Goal: Check status: Check status

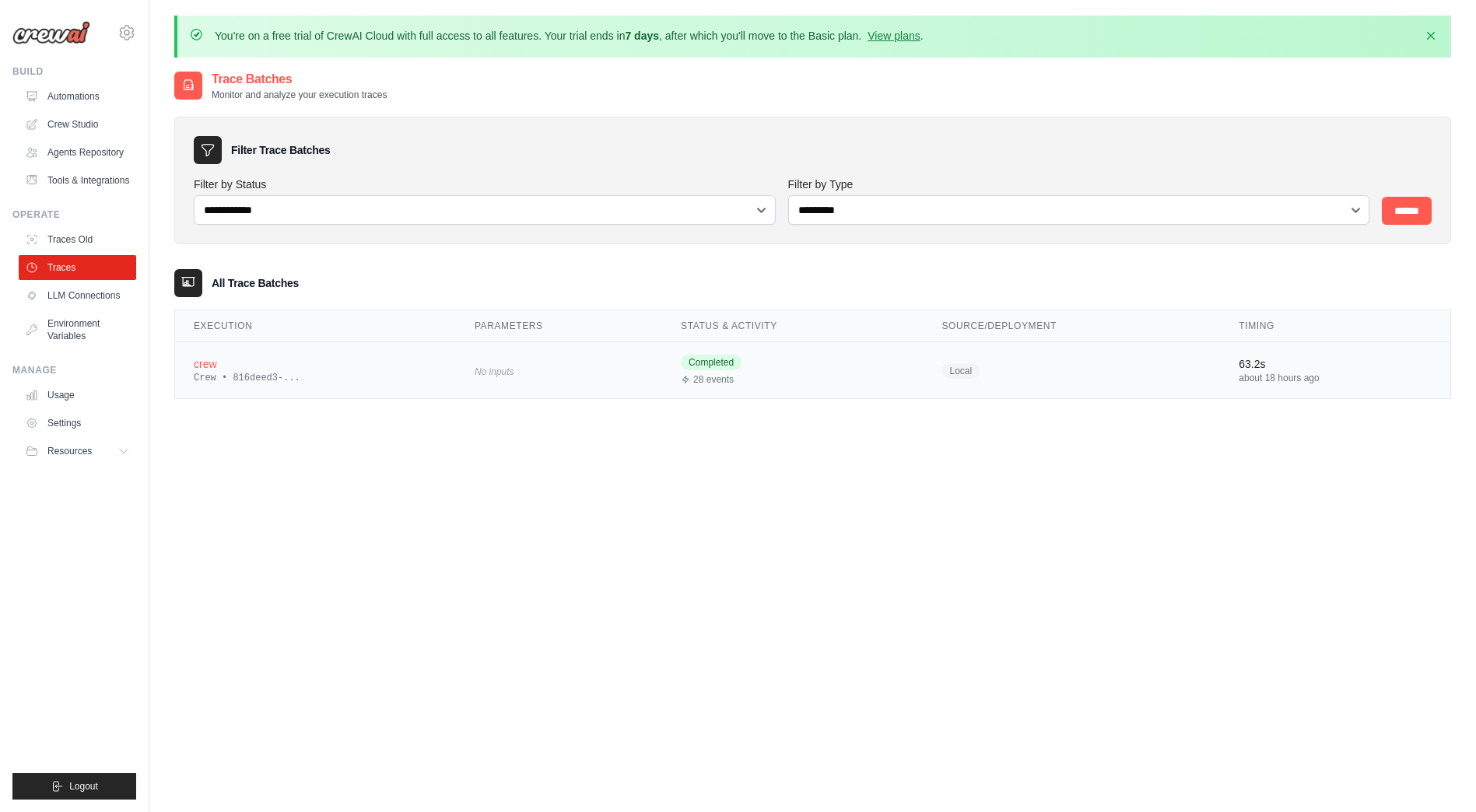
click at [209, 369] on div "crew" at bounding box center [315, 364] width 244 height 16
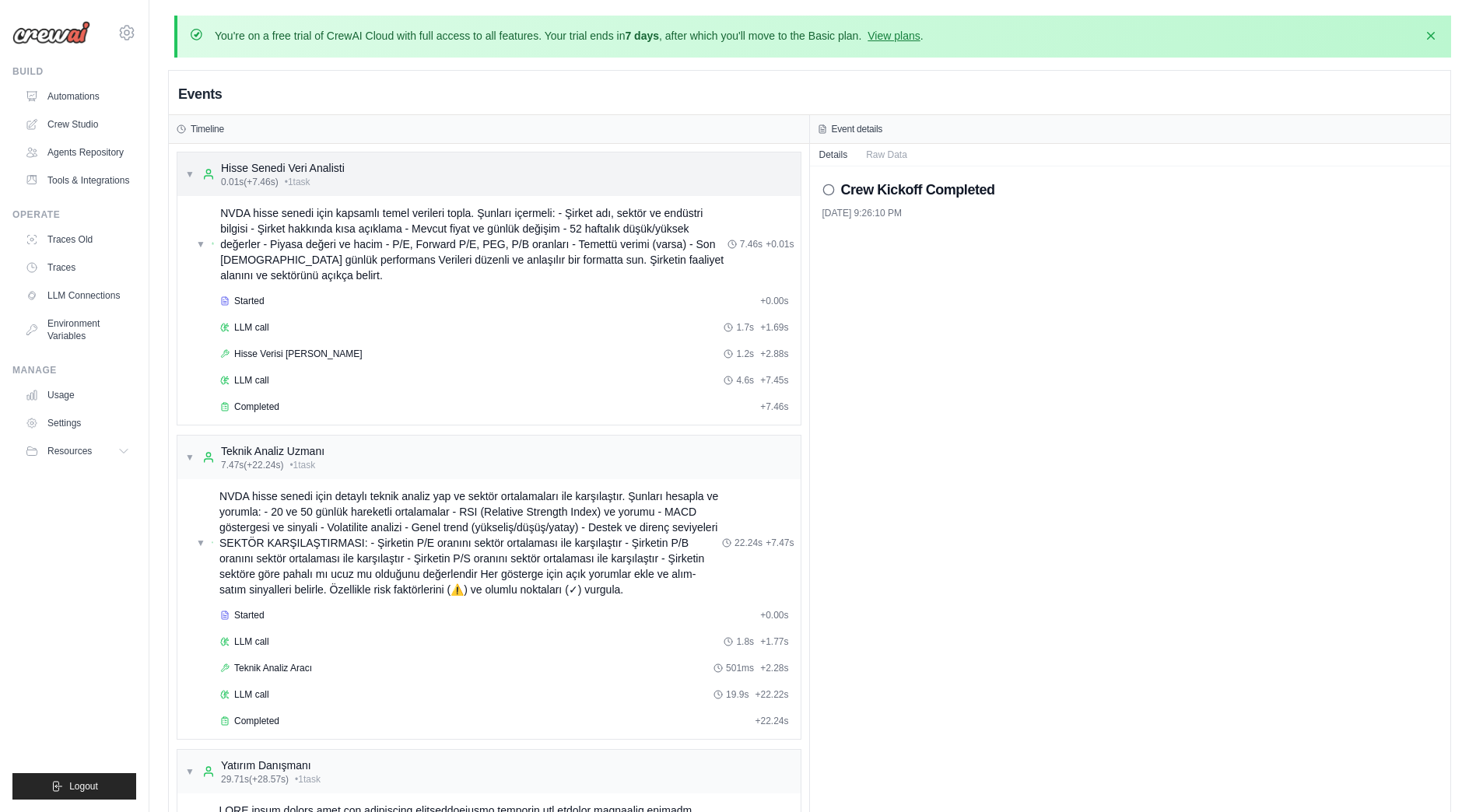
click at [190, 176] on span "▼" at bounding box center [189, 175] width 9 height 13
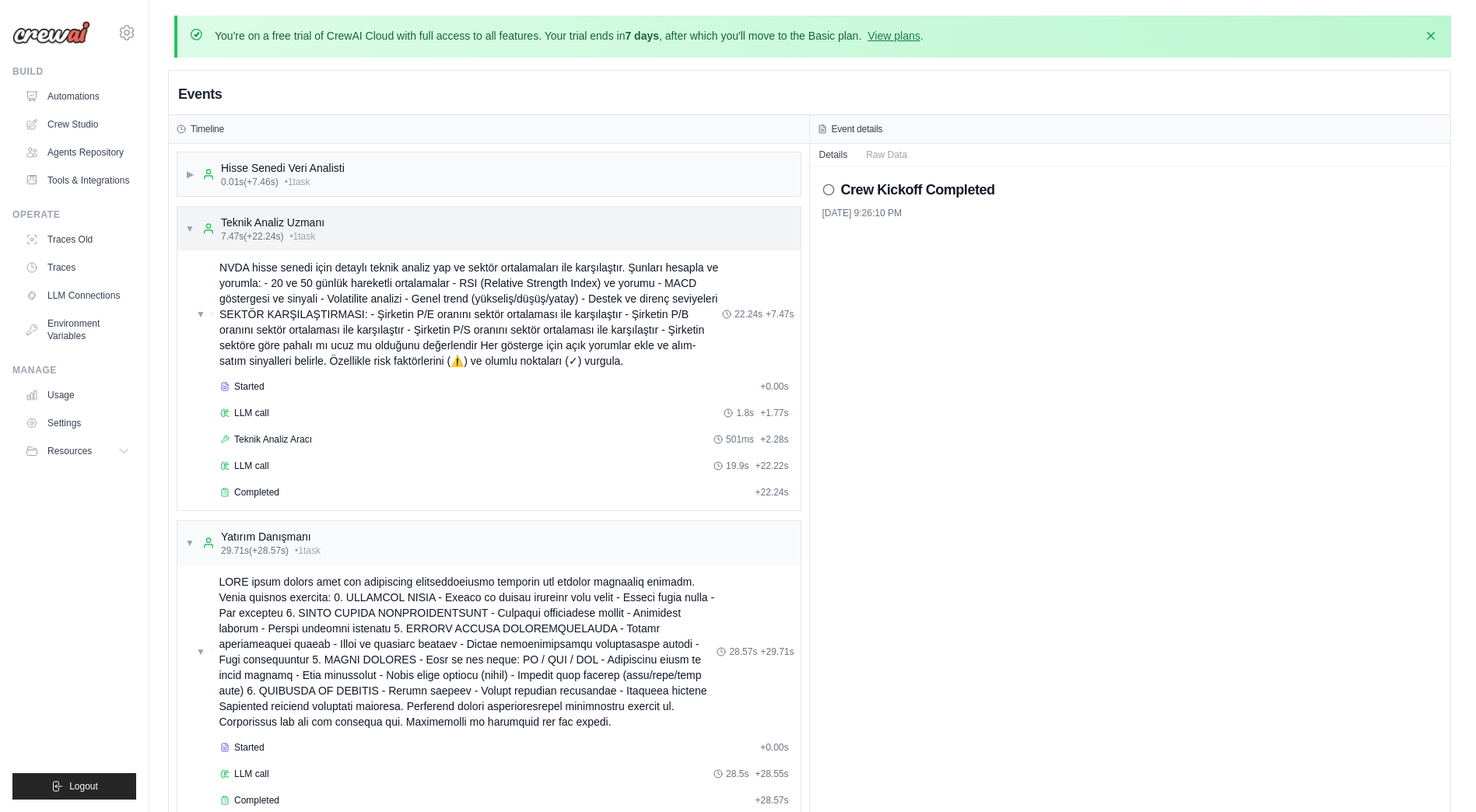
click at [188, 231] on span "▼" at bounding box center [189, 229] width 9 height 13
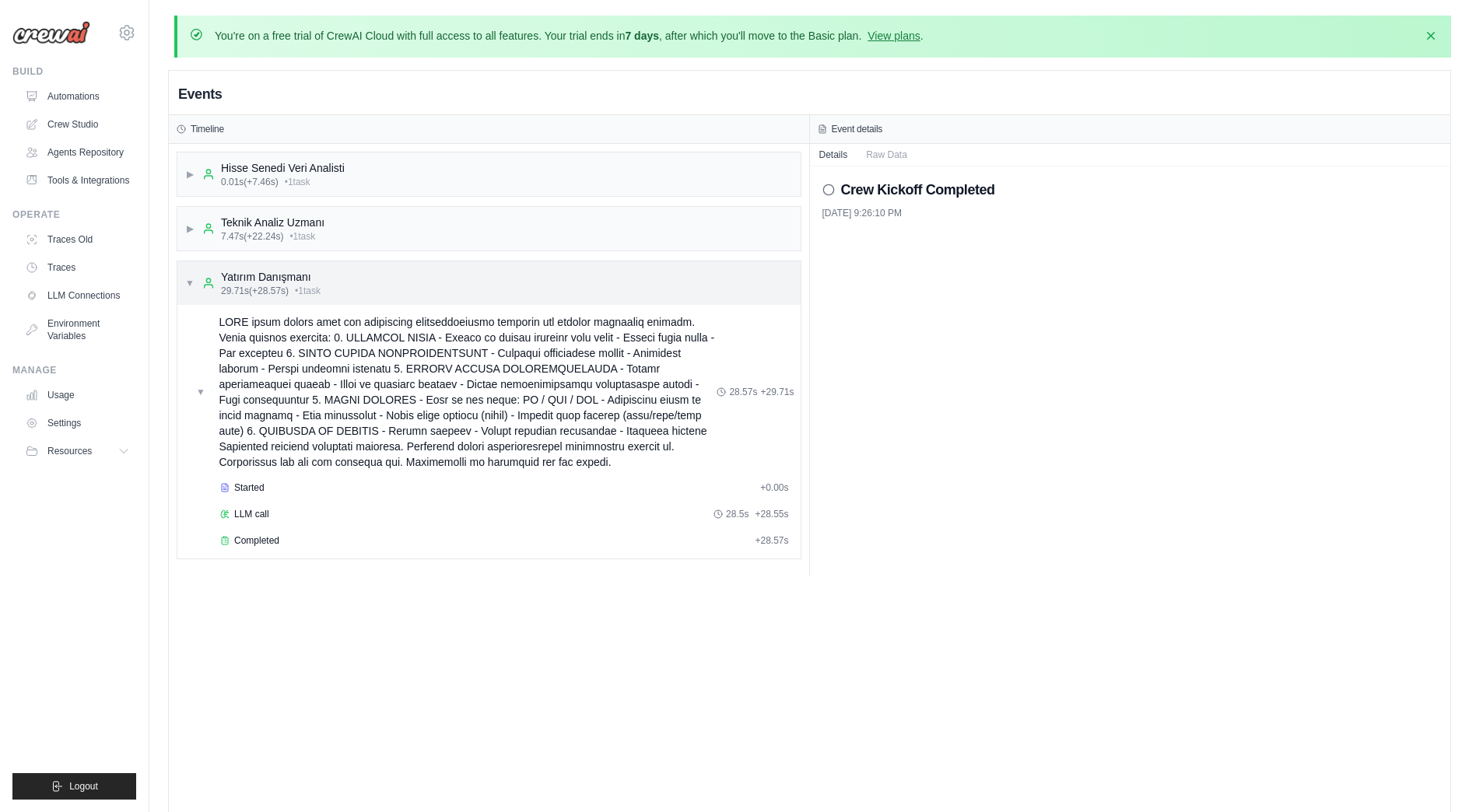
click at [185, 283] on div "▼ Yatırım Danışmanı 29.71s (+28.57s) • 1 task" at bounding box center [489, 282] width 623 height 43
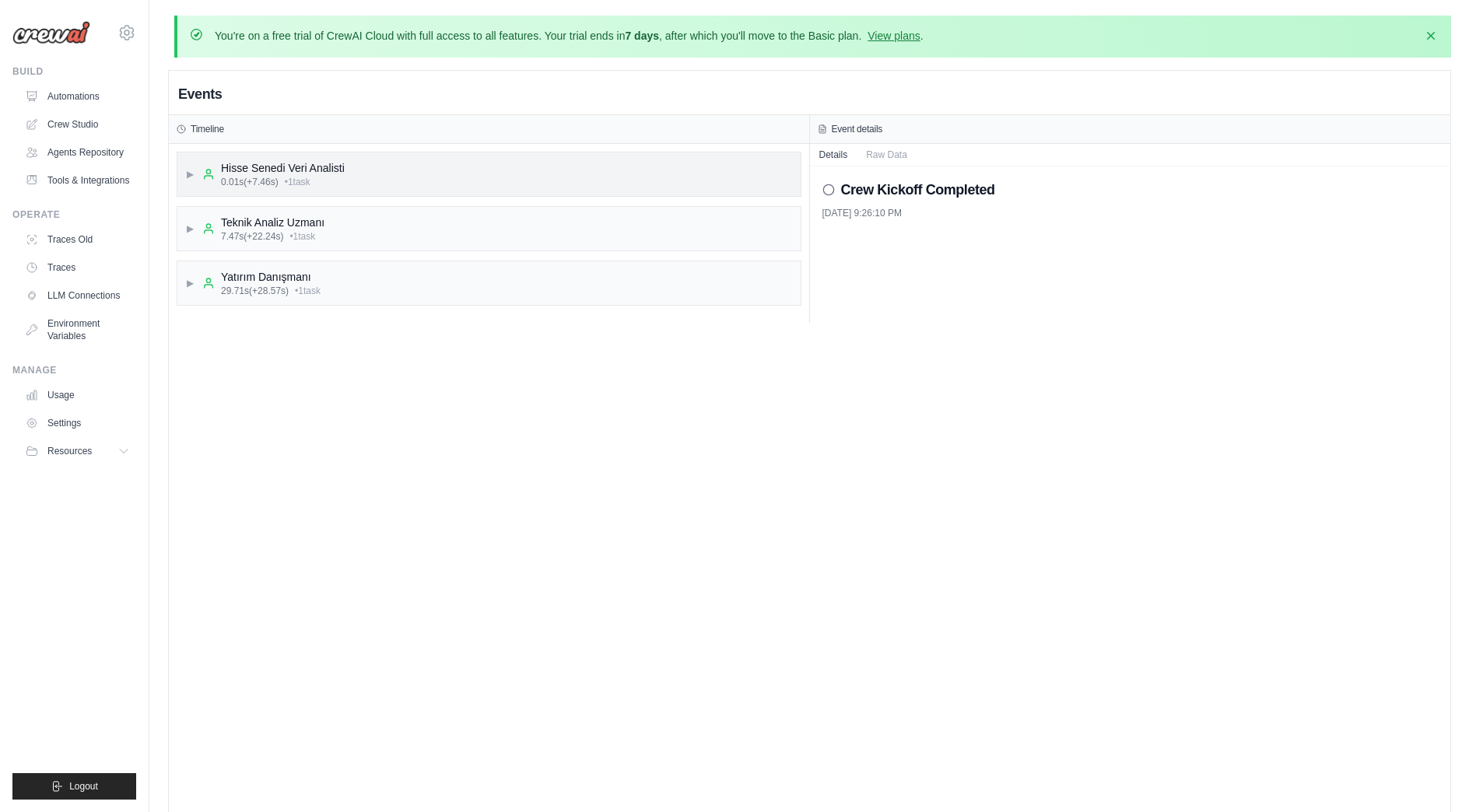
click at [186, 170] on span "▶" at bounding box center [189, 175] width 9 height 13
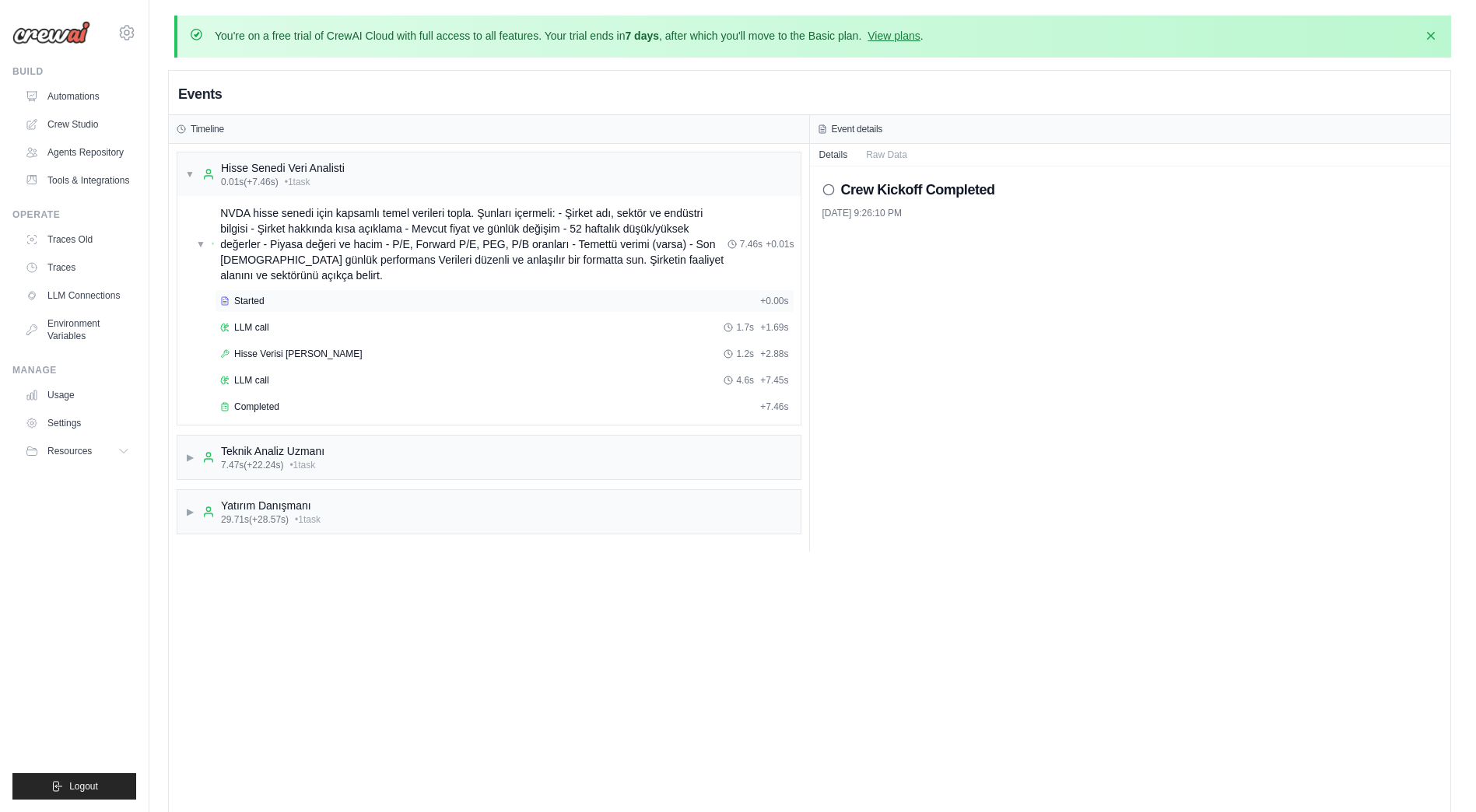
click at [255, 305] on span "Started" at bounding box center [249, 301] width 30 height 13
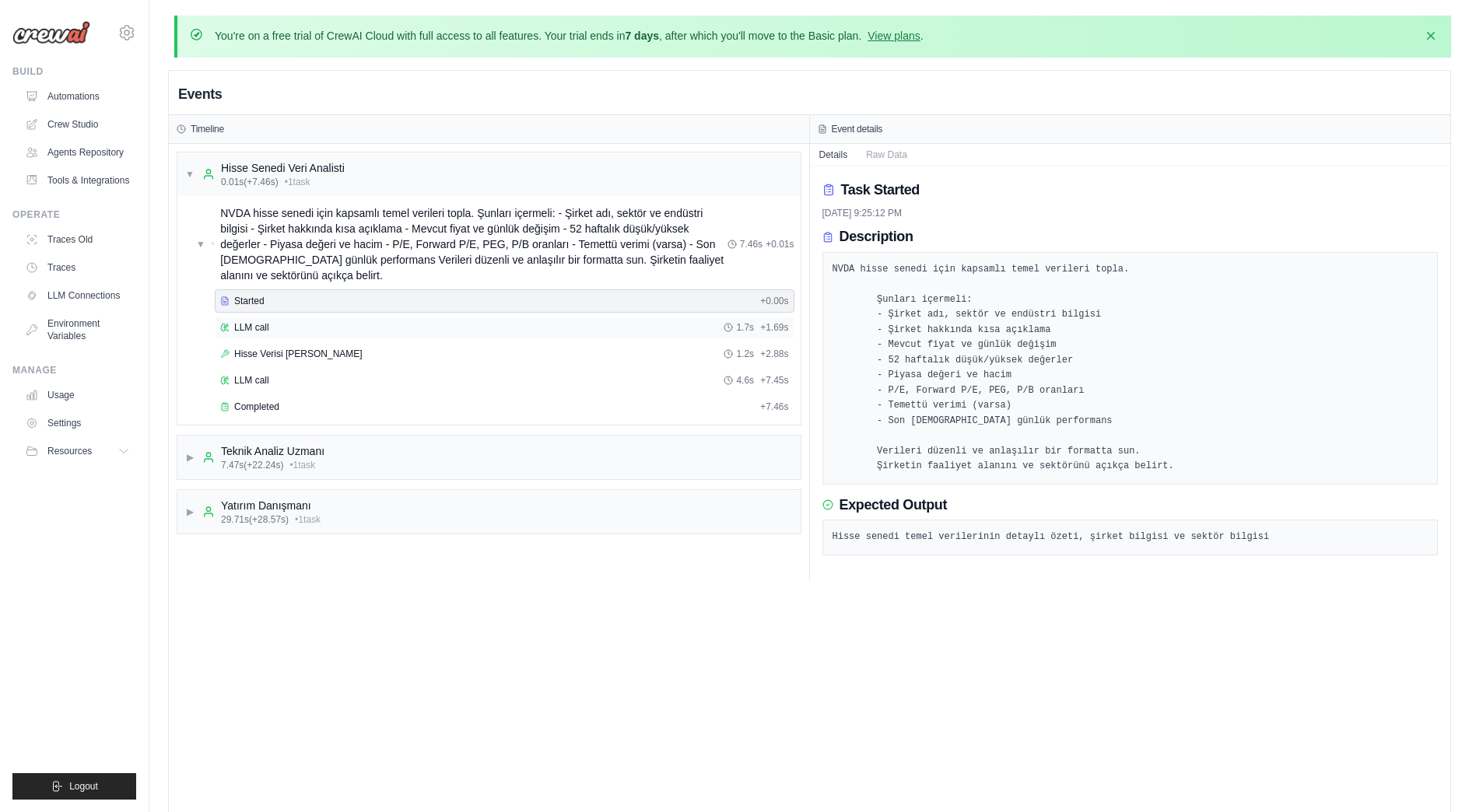
click at [318, 332] on div "LLM call 1.7s + 1.69s" at bounding box center [505, 328] width 569 height 13
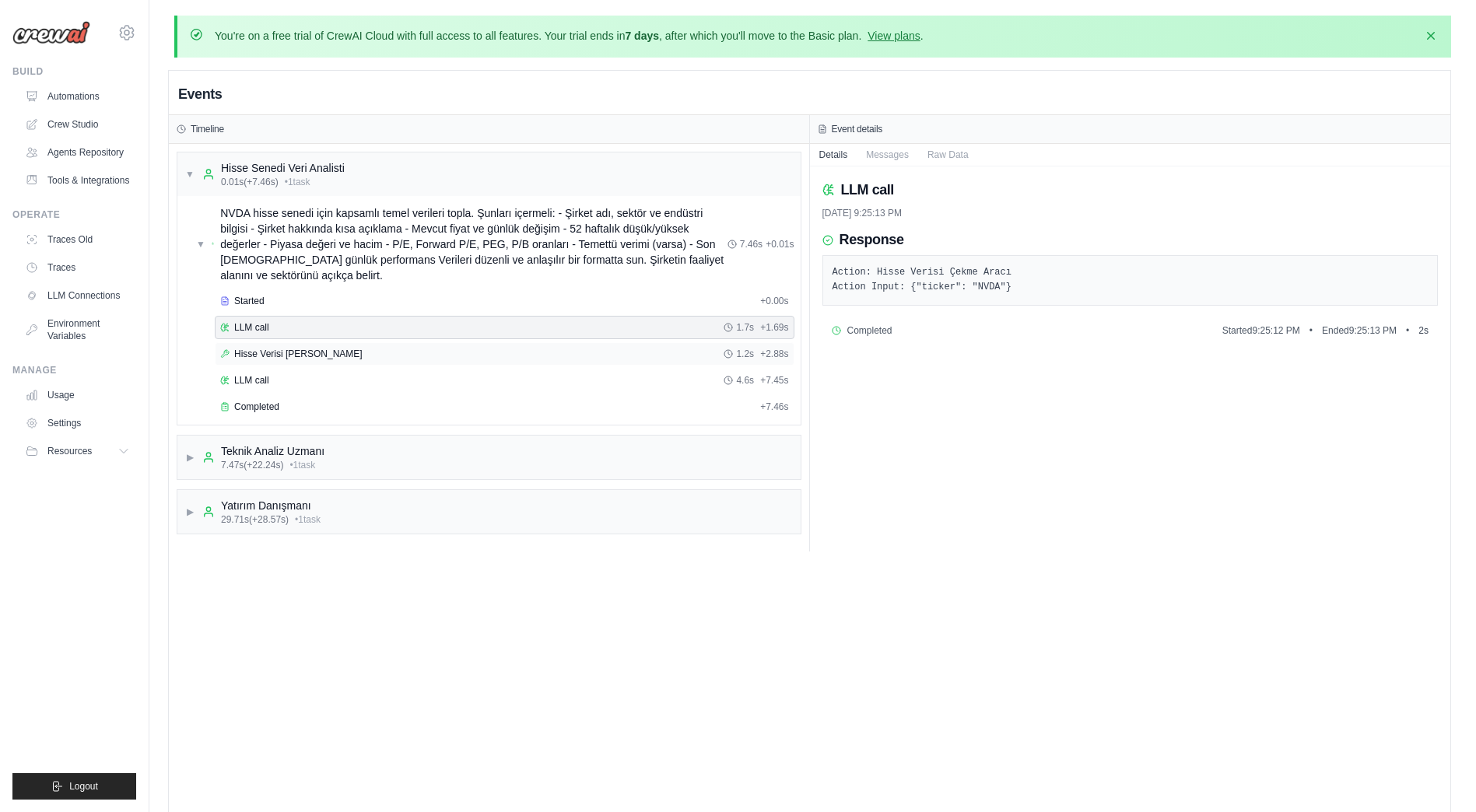
click at [304, 353] on span "Hisse Verisi [PERSON_NAME]" at bounding box center [299, 354] width 129 height 13
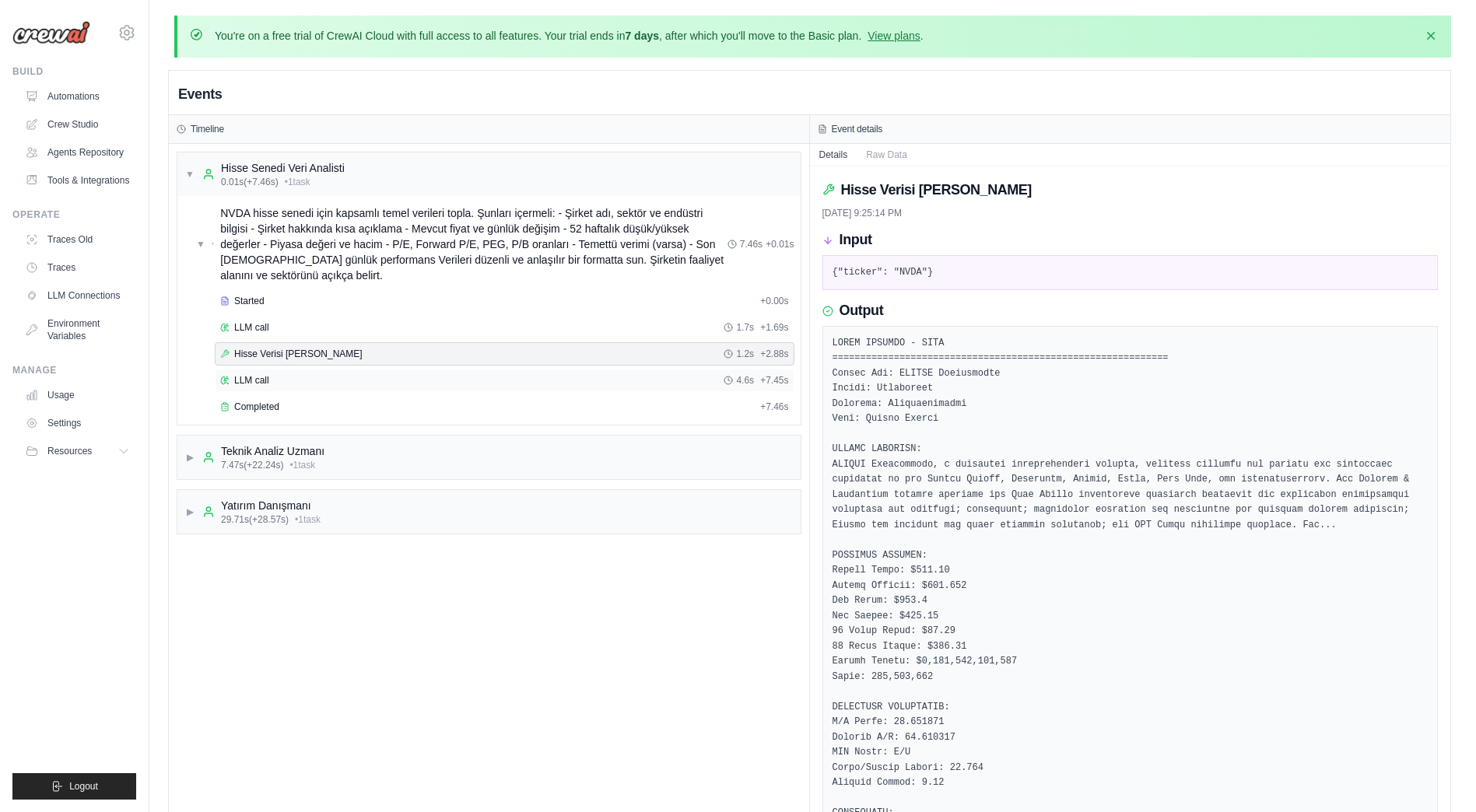
click at [297, 379] on div "LLM call 4.6s + 7.45s" at bounding box center [505, 380] width 569 height 13
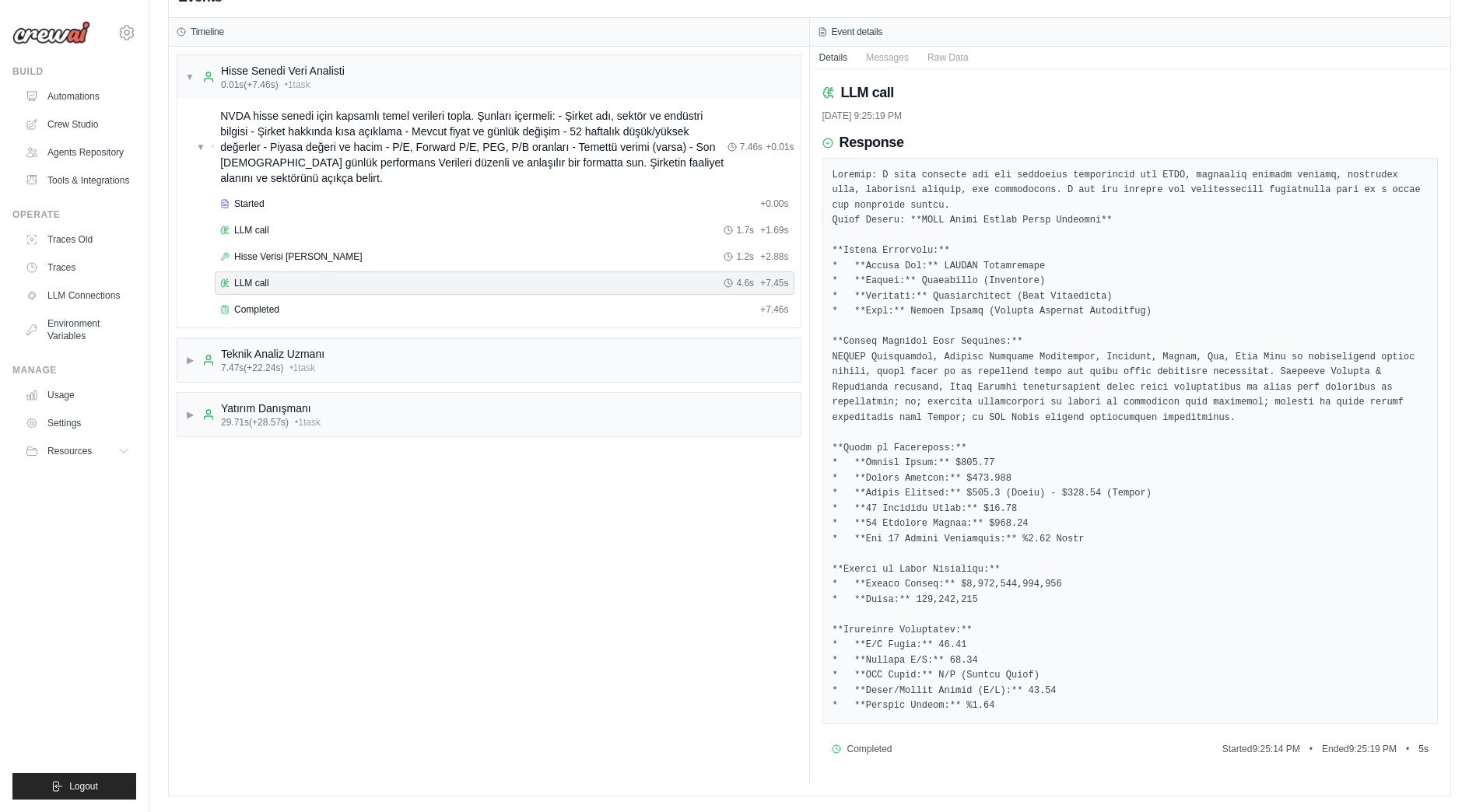
scroll to position [112, 0]
click at [261, 303] on span "Completed" at bounding box center [256, 310] width 45 height 13
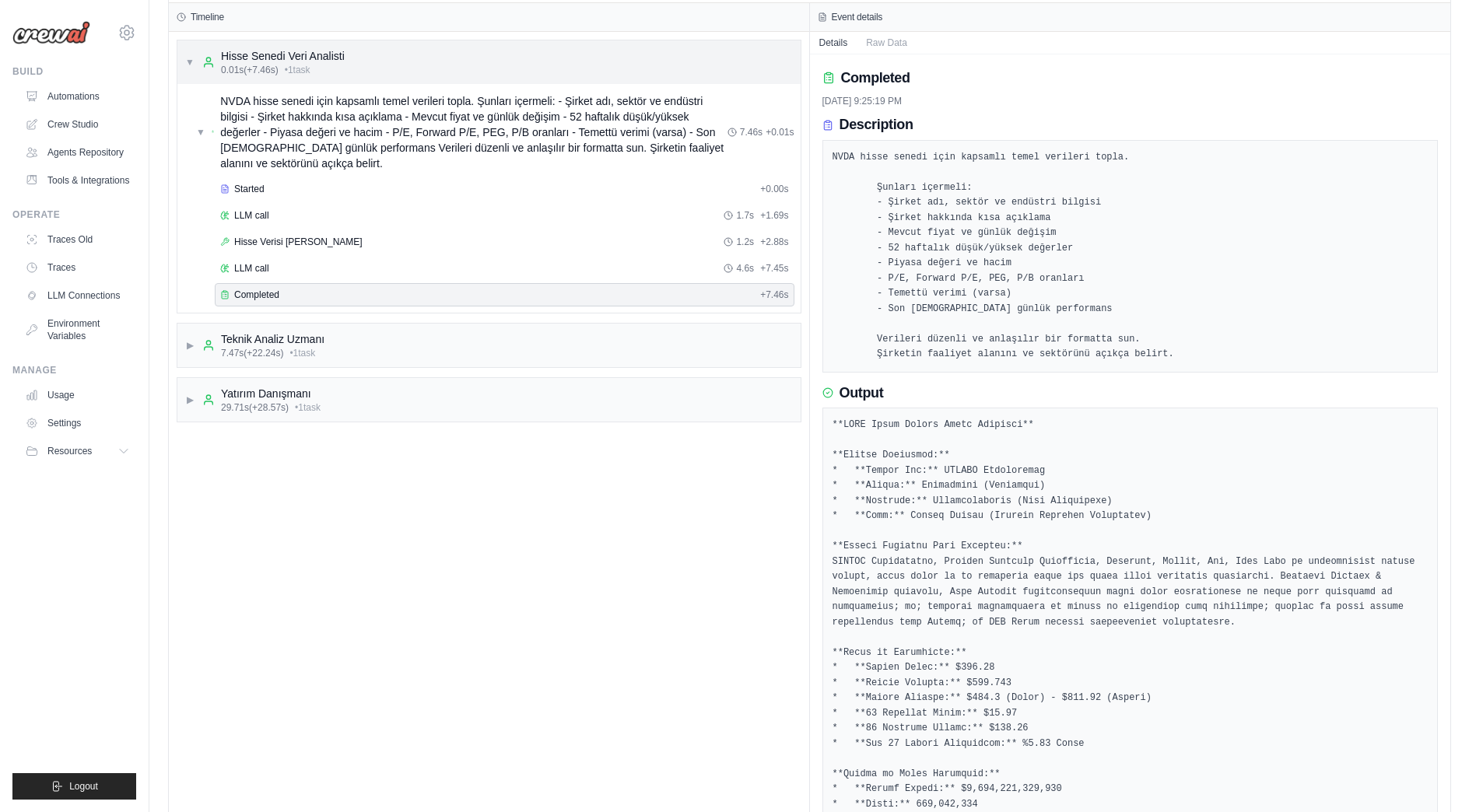
click at [190, 64] on span "▼" at bounding box center [189, 62] width 9 height 13
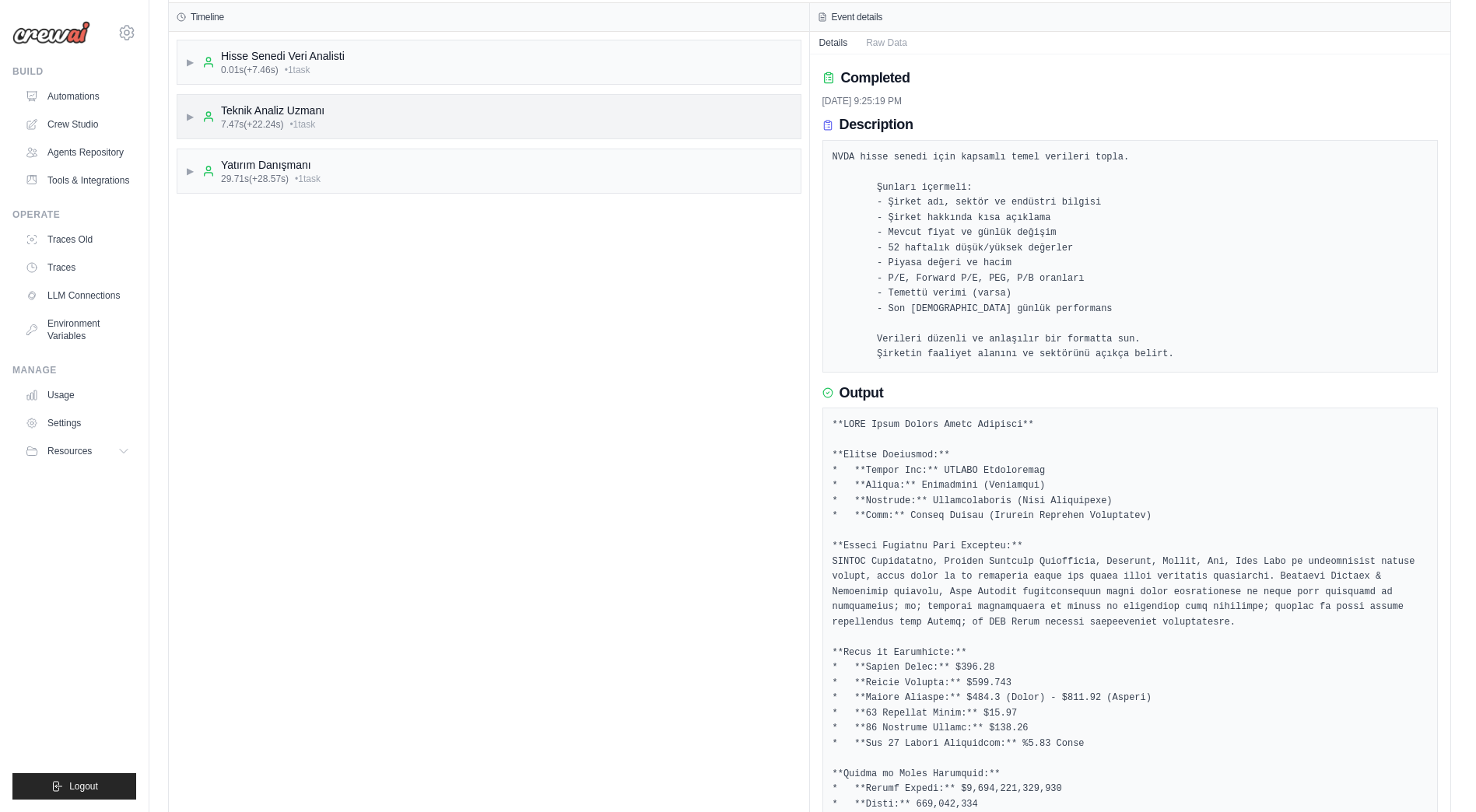
click at [185, 114] on div "▶ Teknik Analiz Uzmanı 7.47s (+22.24s) • 1 task" at bounding box center [489, 116] width 623 height 43
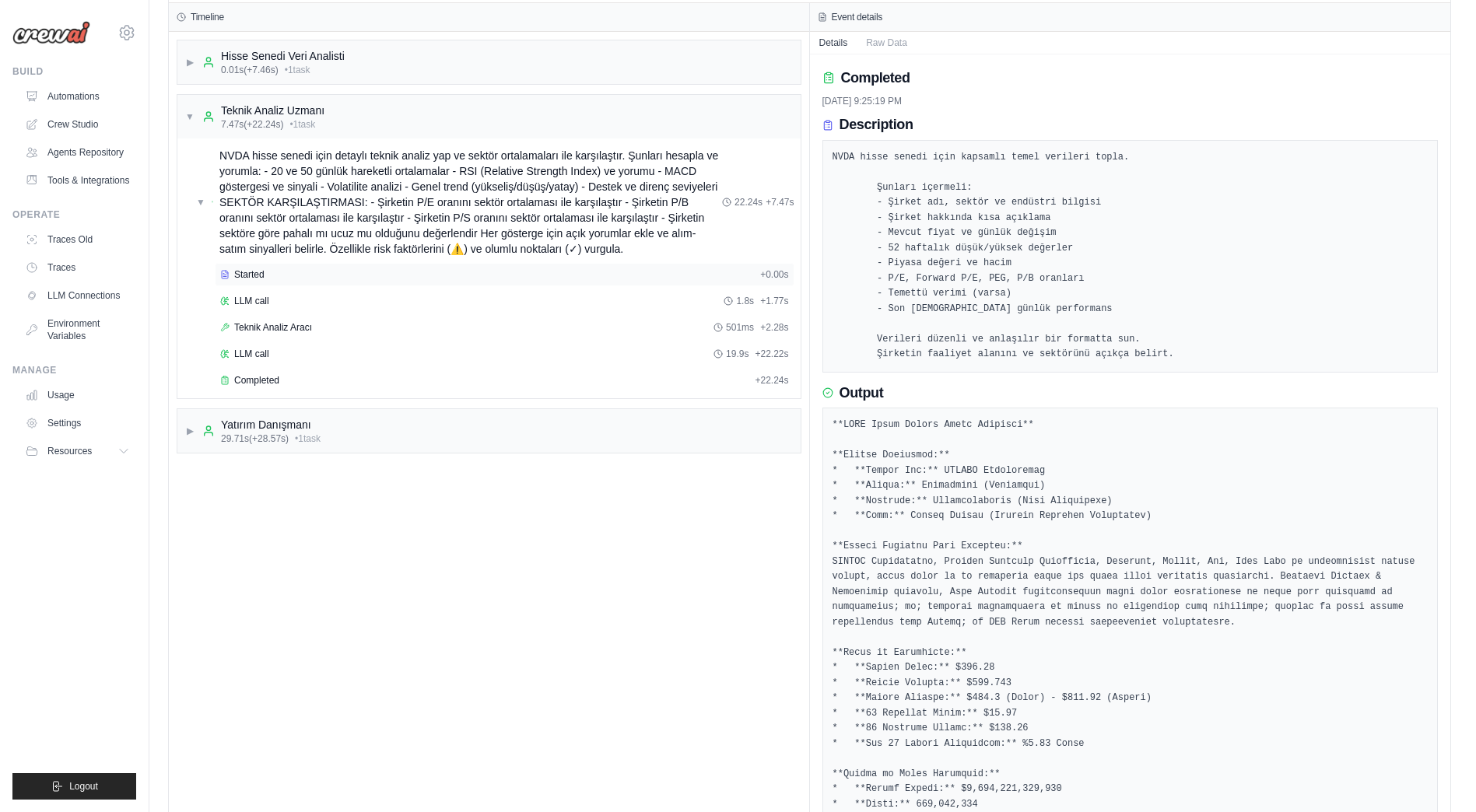
click at [282, 273] on div "Started" at bounding box center [487, 275] width 534 height 13
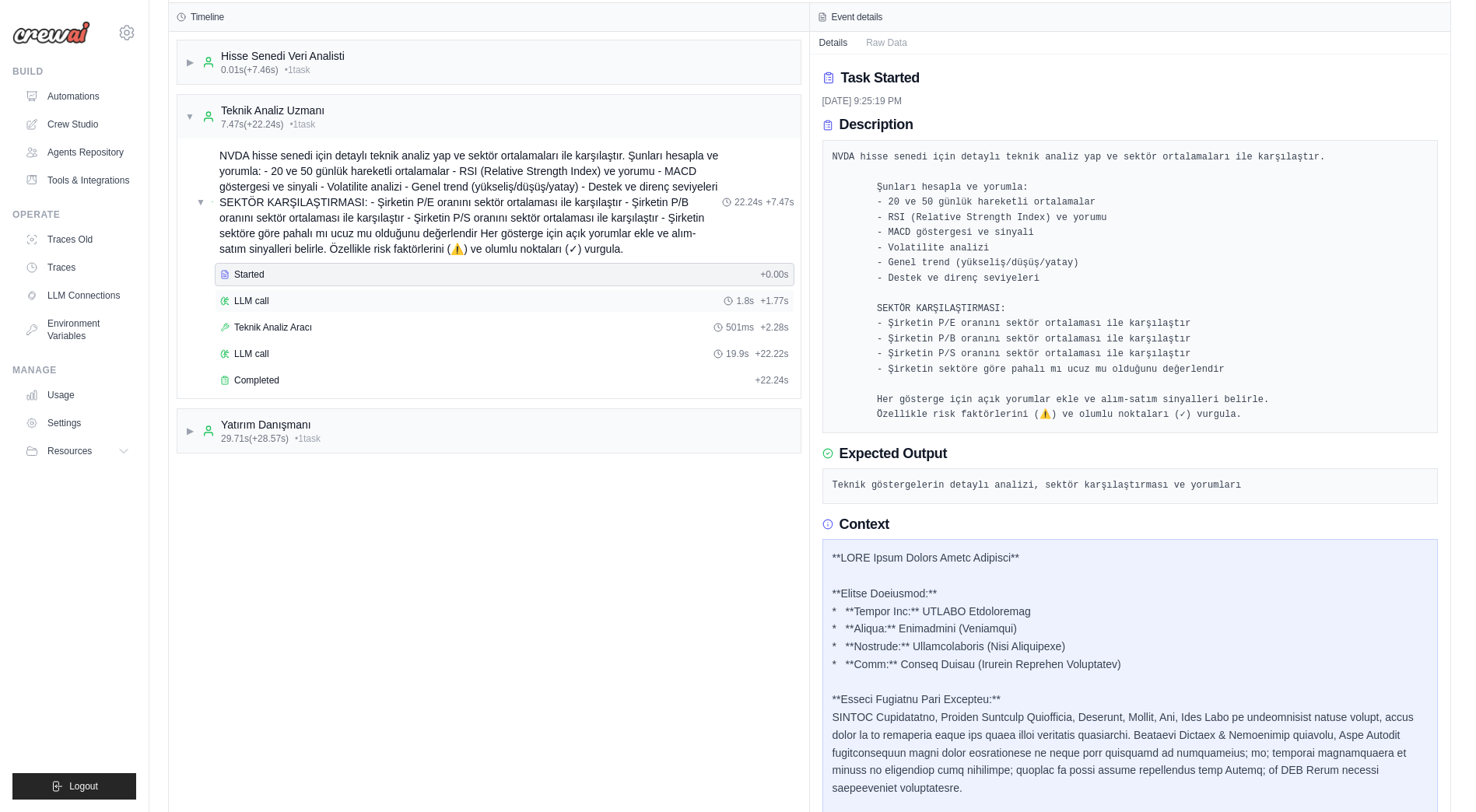
click at [267, 310] on div "LLM call 1.8s + 1.77s" at bounding box center [505, 300] width 580 height 23
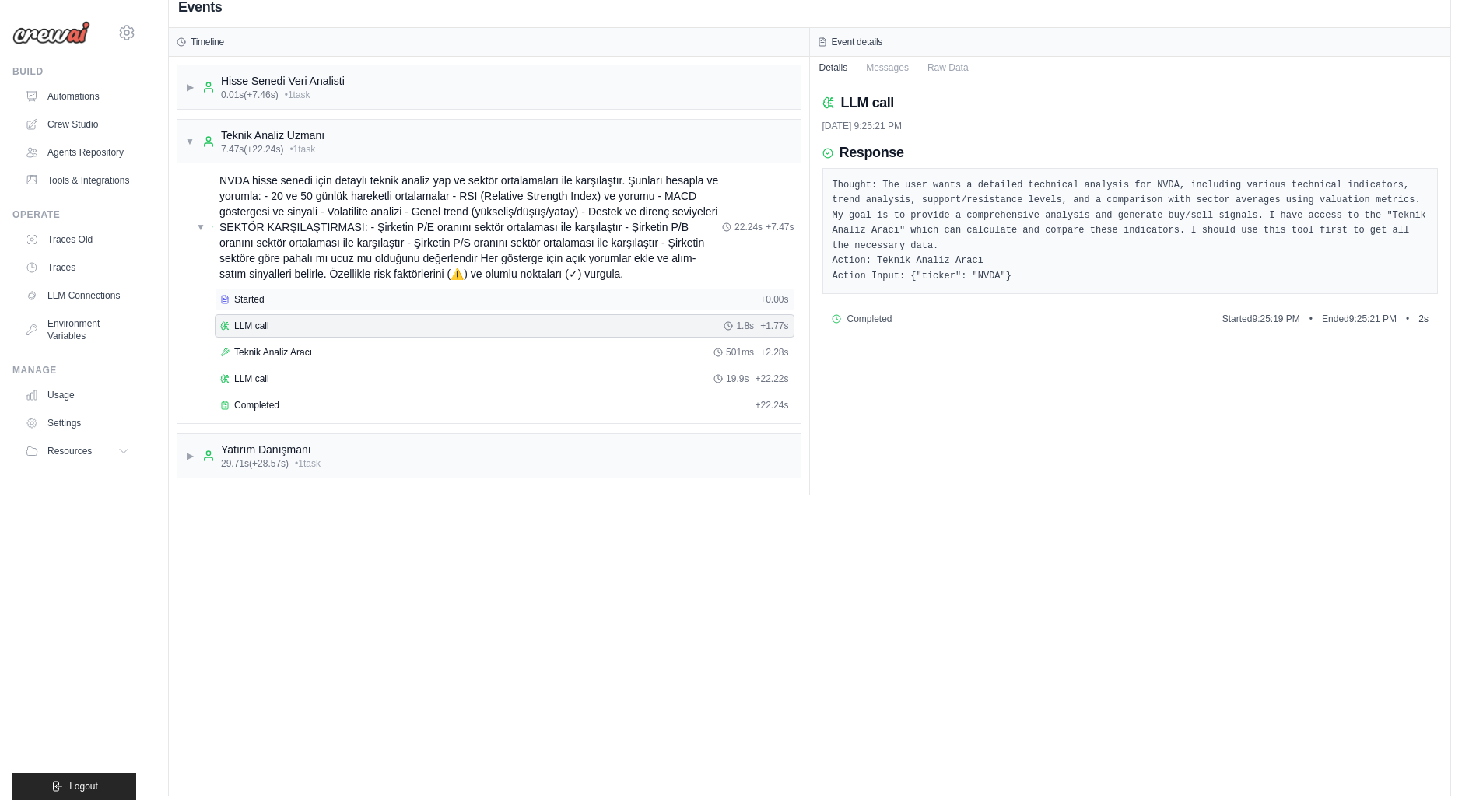
click at [254, 298] on span "Started" at bounding box center [249, 299] width 30 height 13
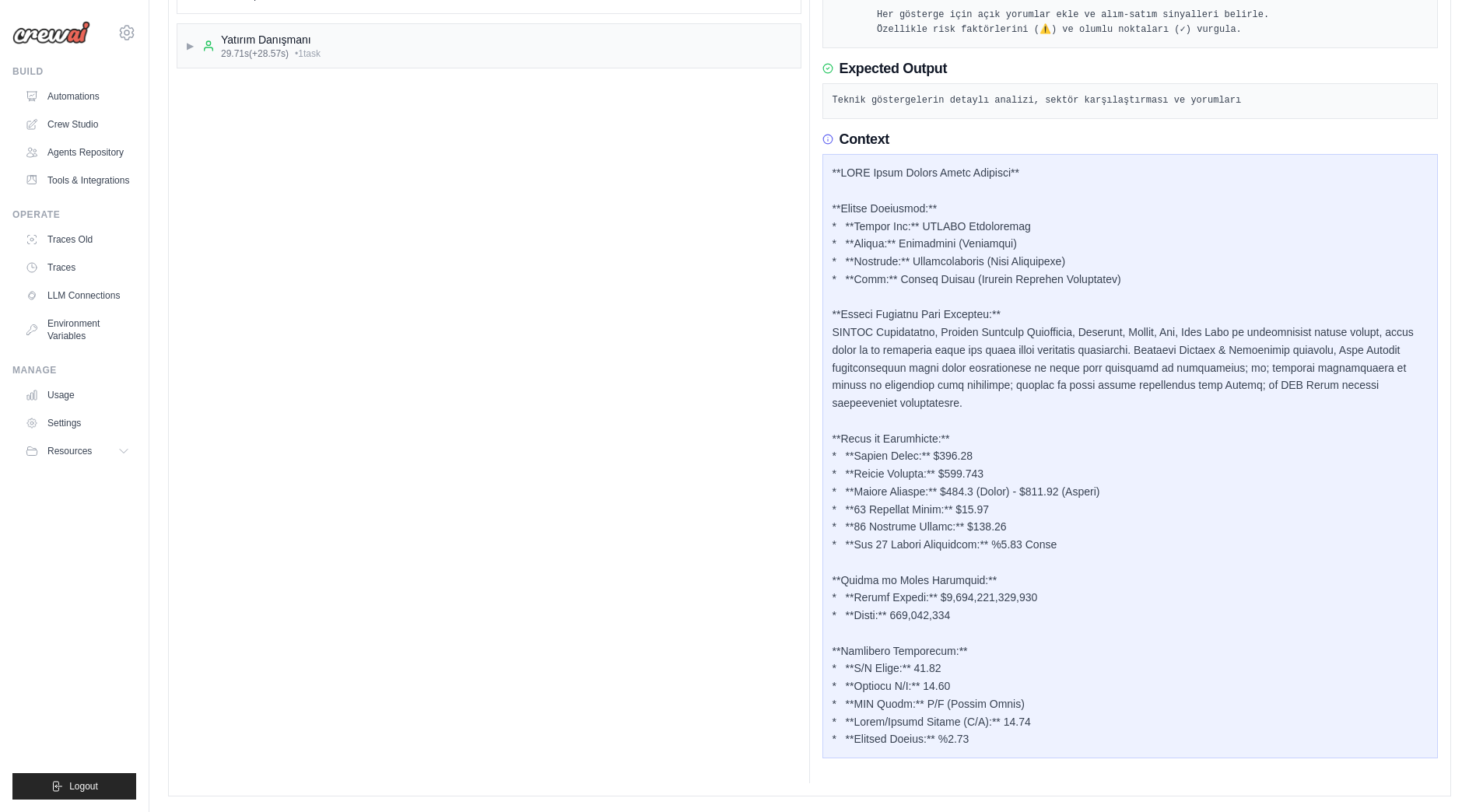
scroll to position [0, 0]
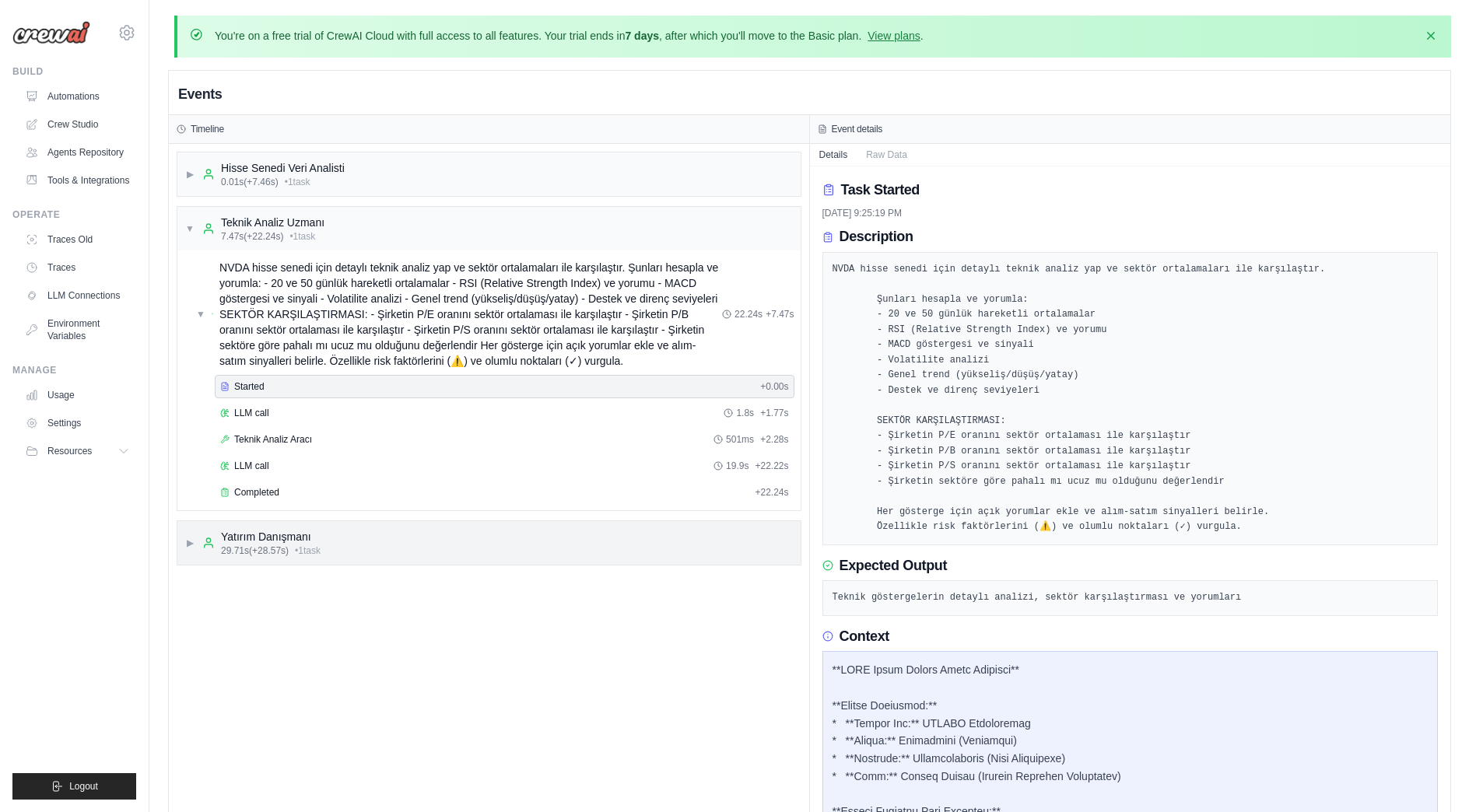
click at [298, 535] on div "Yatırım Danışmanı" at bounding box center [270, 536] width 99 height 16
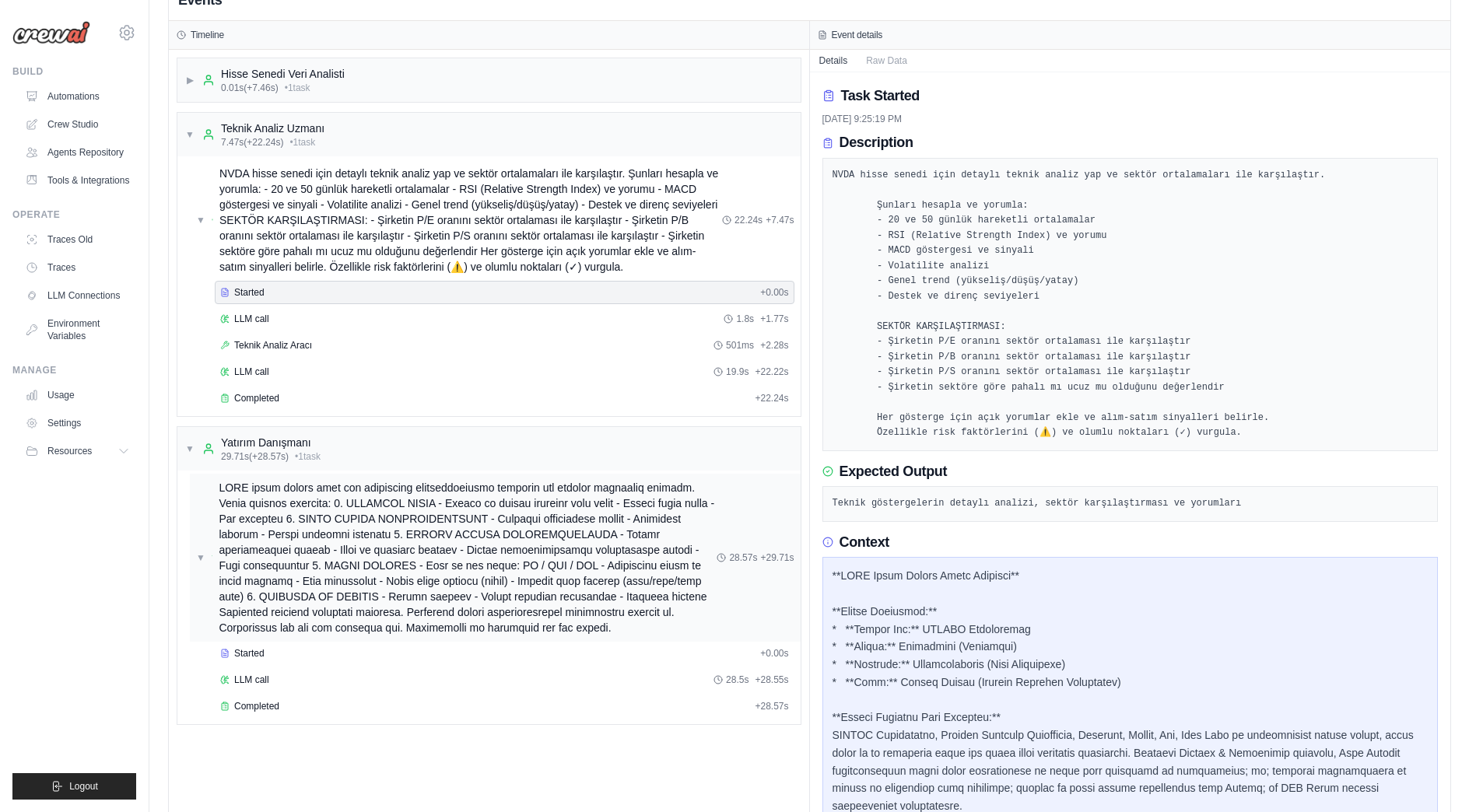
scroll to position [233, 0]
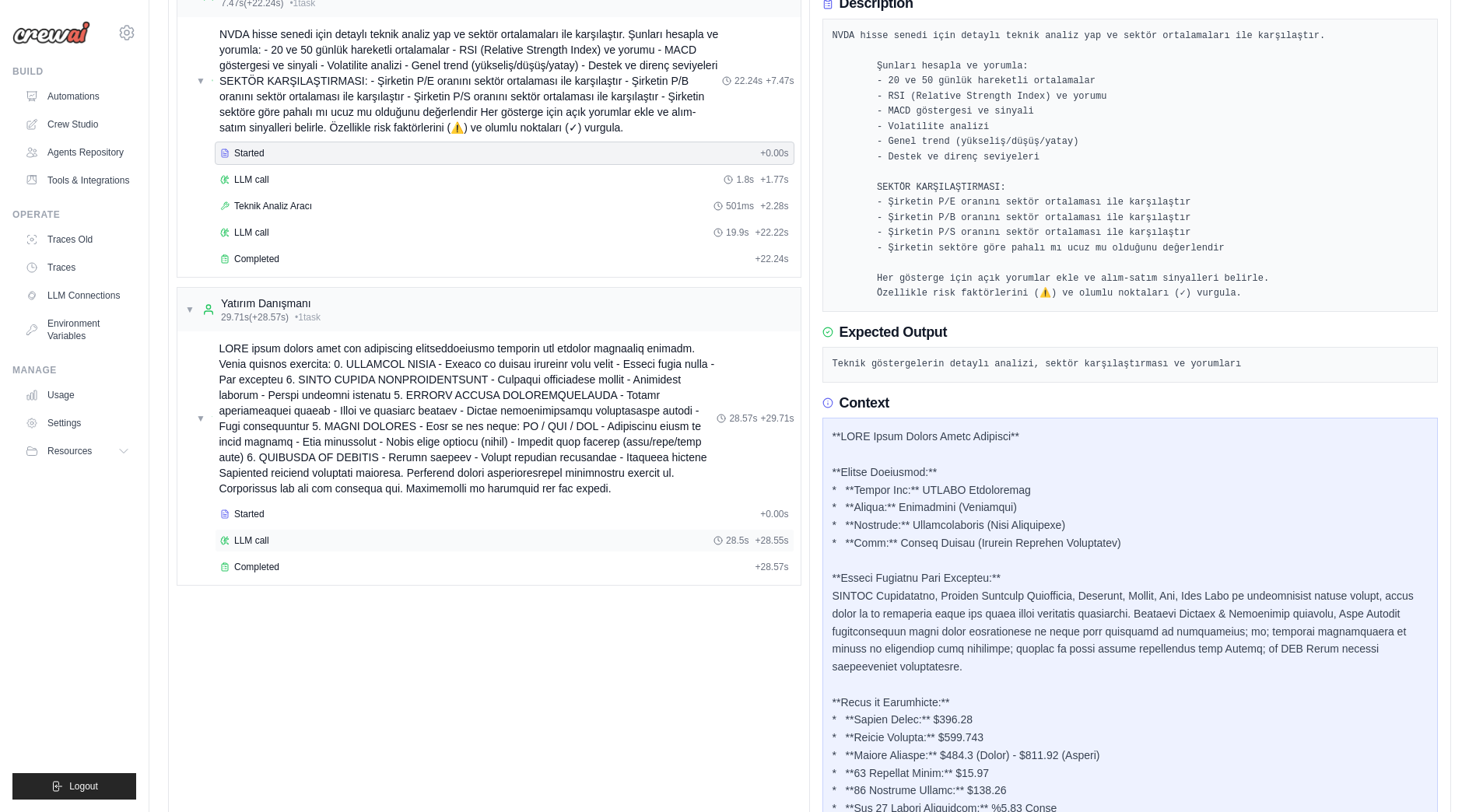
click at [254, 538] on span "LLM call" at bounding box center [252, 541] width 35 height 13
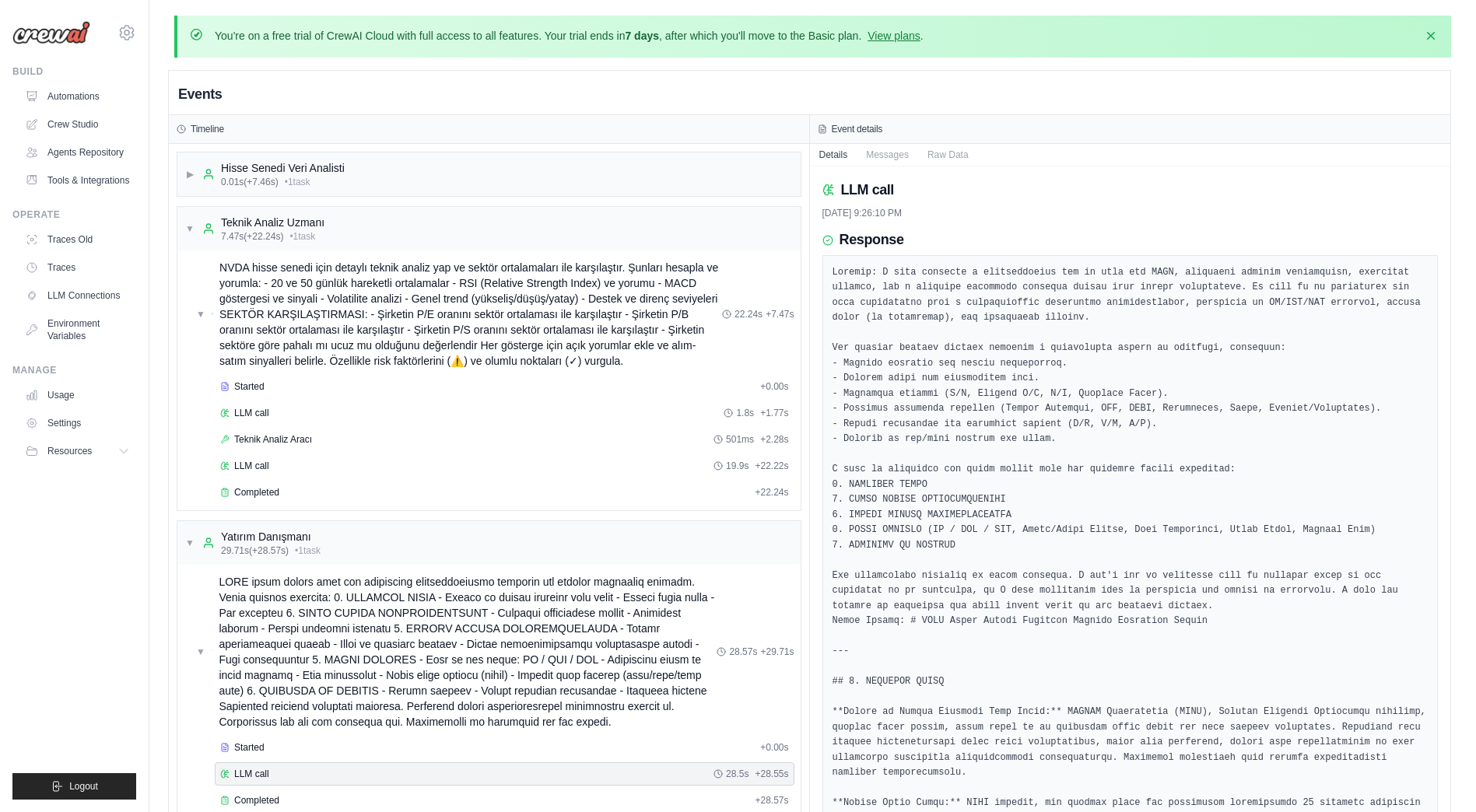
scroll to position [78, 0]
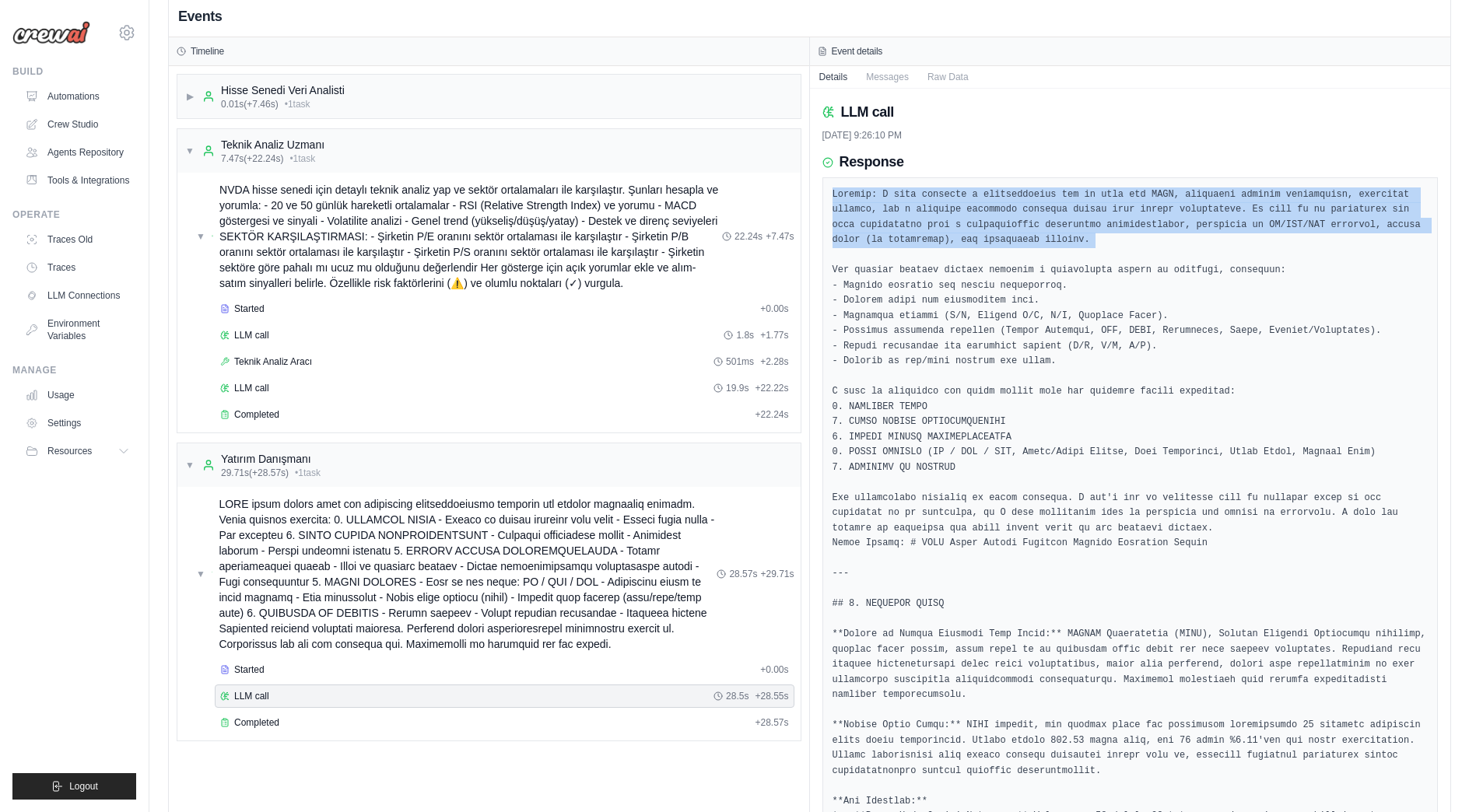
drag, startPoint x: 939, startPoint y: 251, endPoint x: 823, endPoint y: 198, distance: 127.5
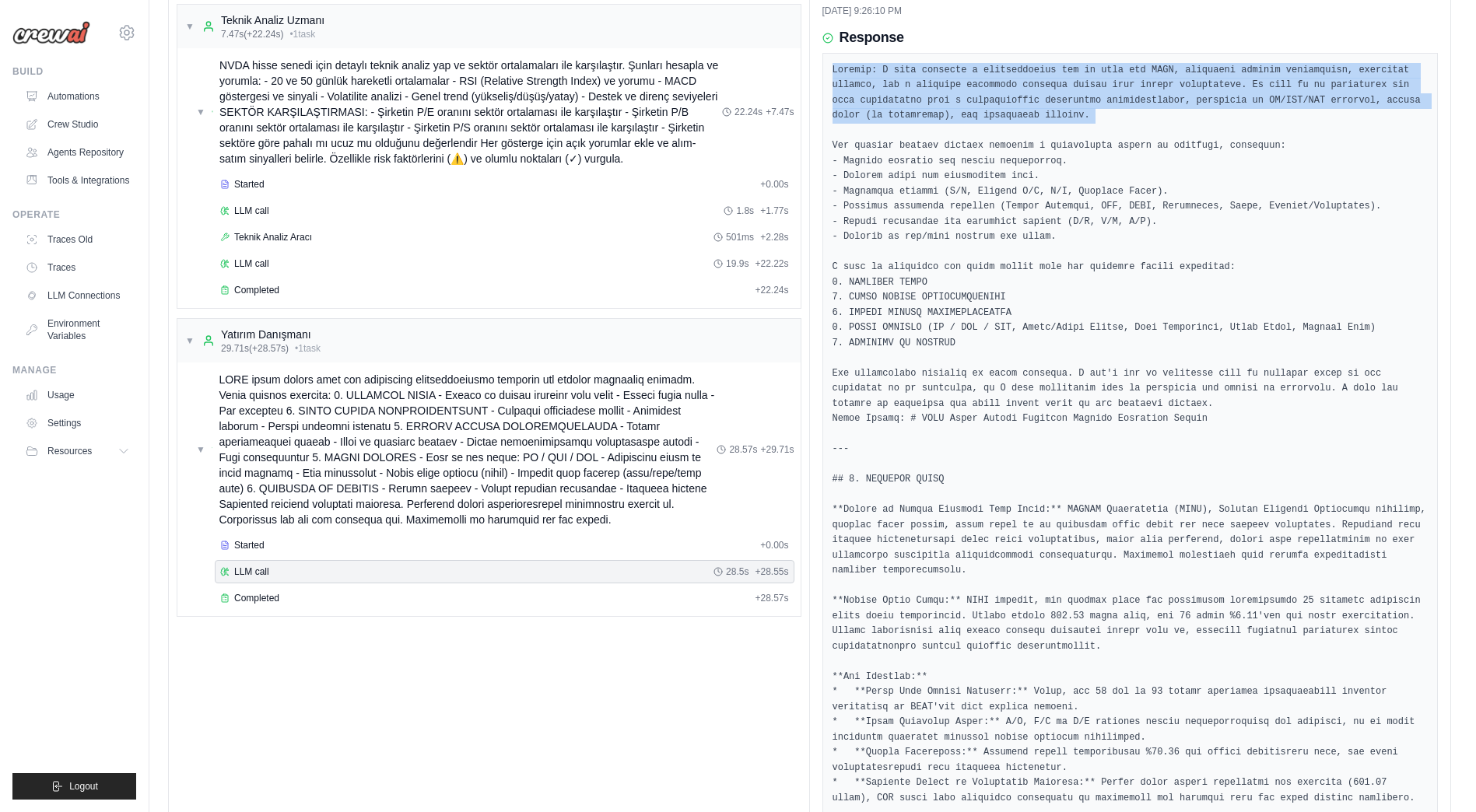
scroll to position [389, 0]
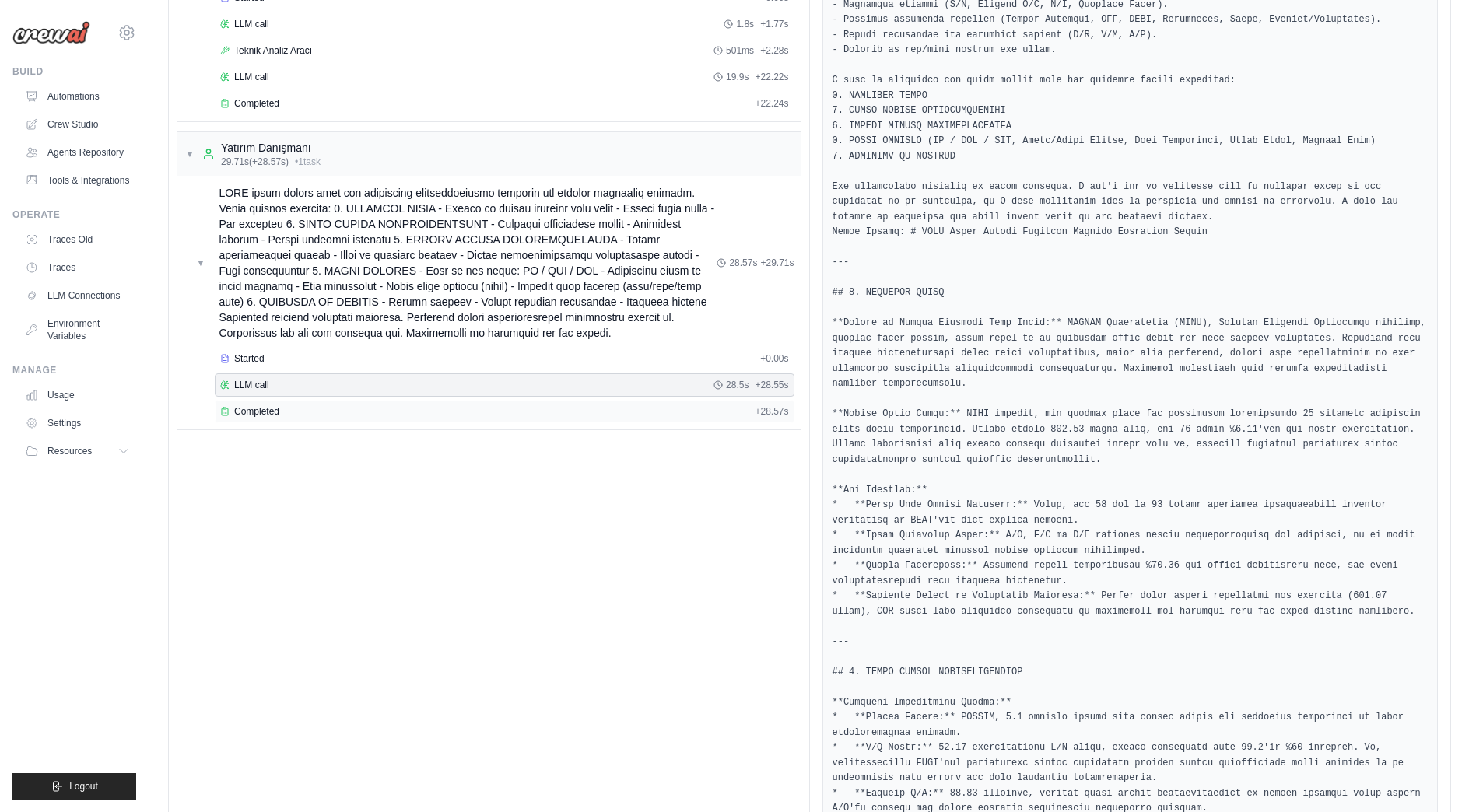
click at [280, 408] on div "Completed" at bounding box center [484, 412] width 528 height 13
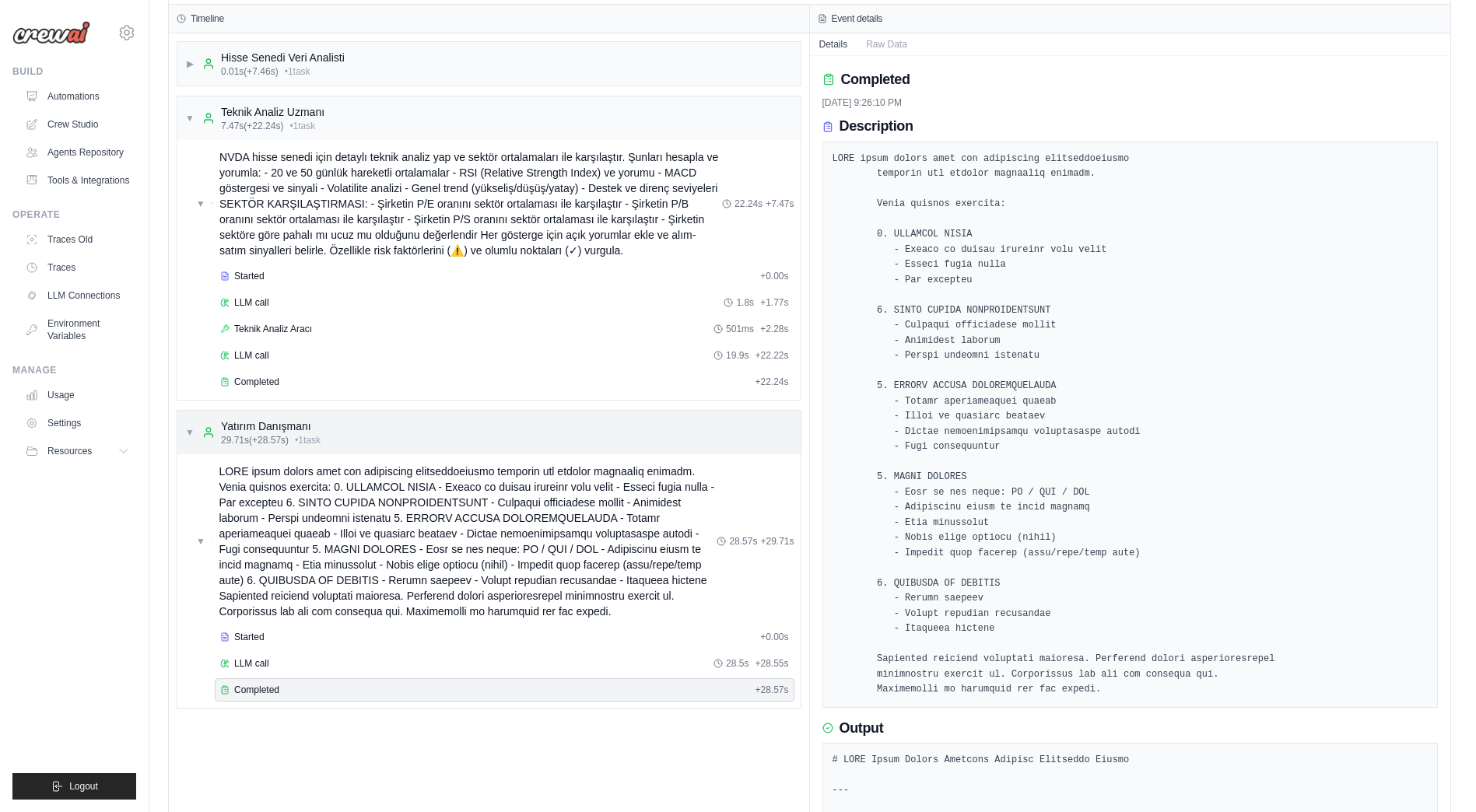
scroll to position [78, 0]
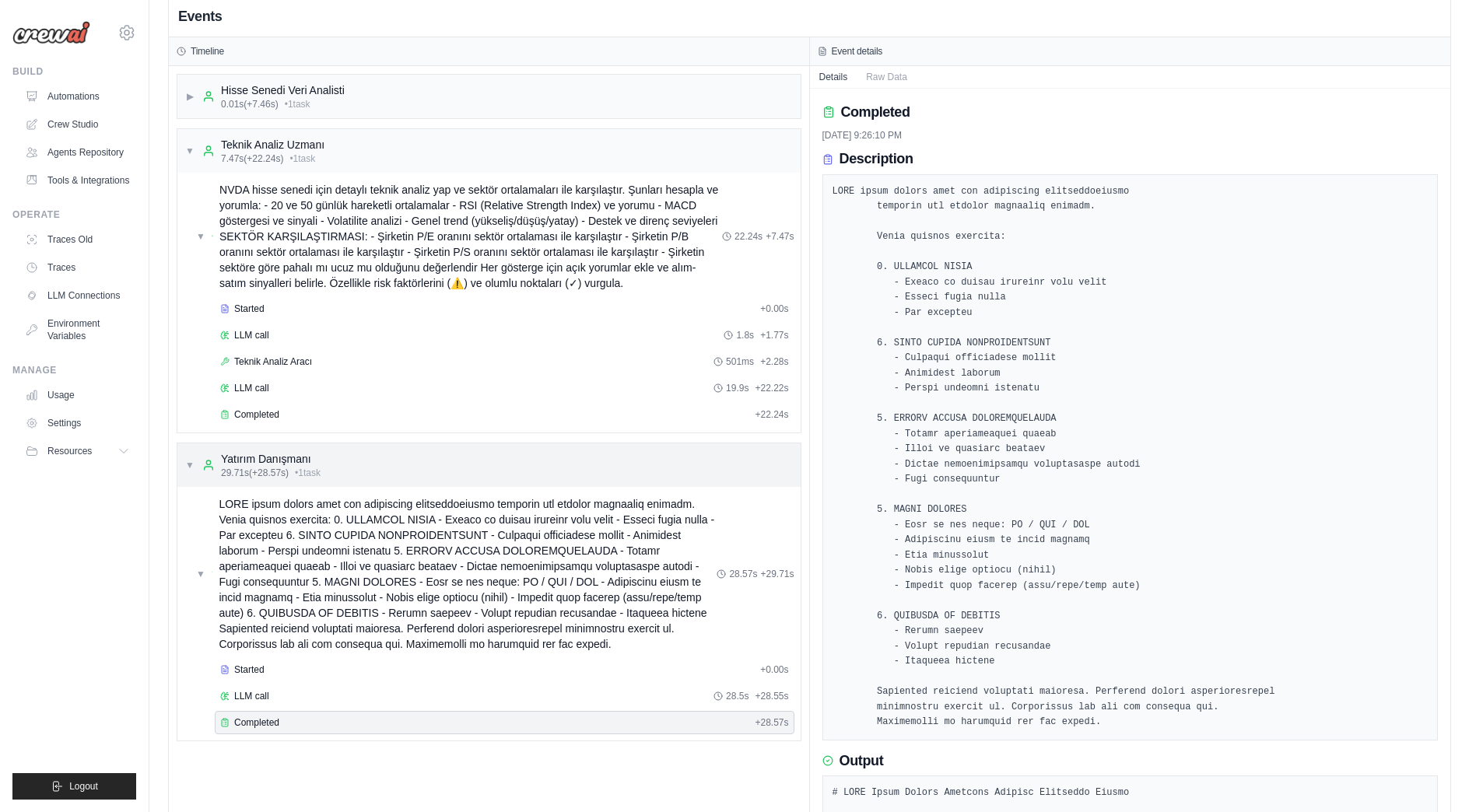
click at [195, 467] on div "▼ Yatırım Danışmanı 29.71s (+28.57s) • 1 task" at bounding box center [252, 465] width 135 height 28
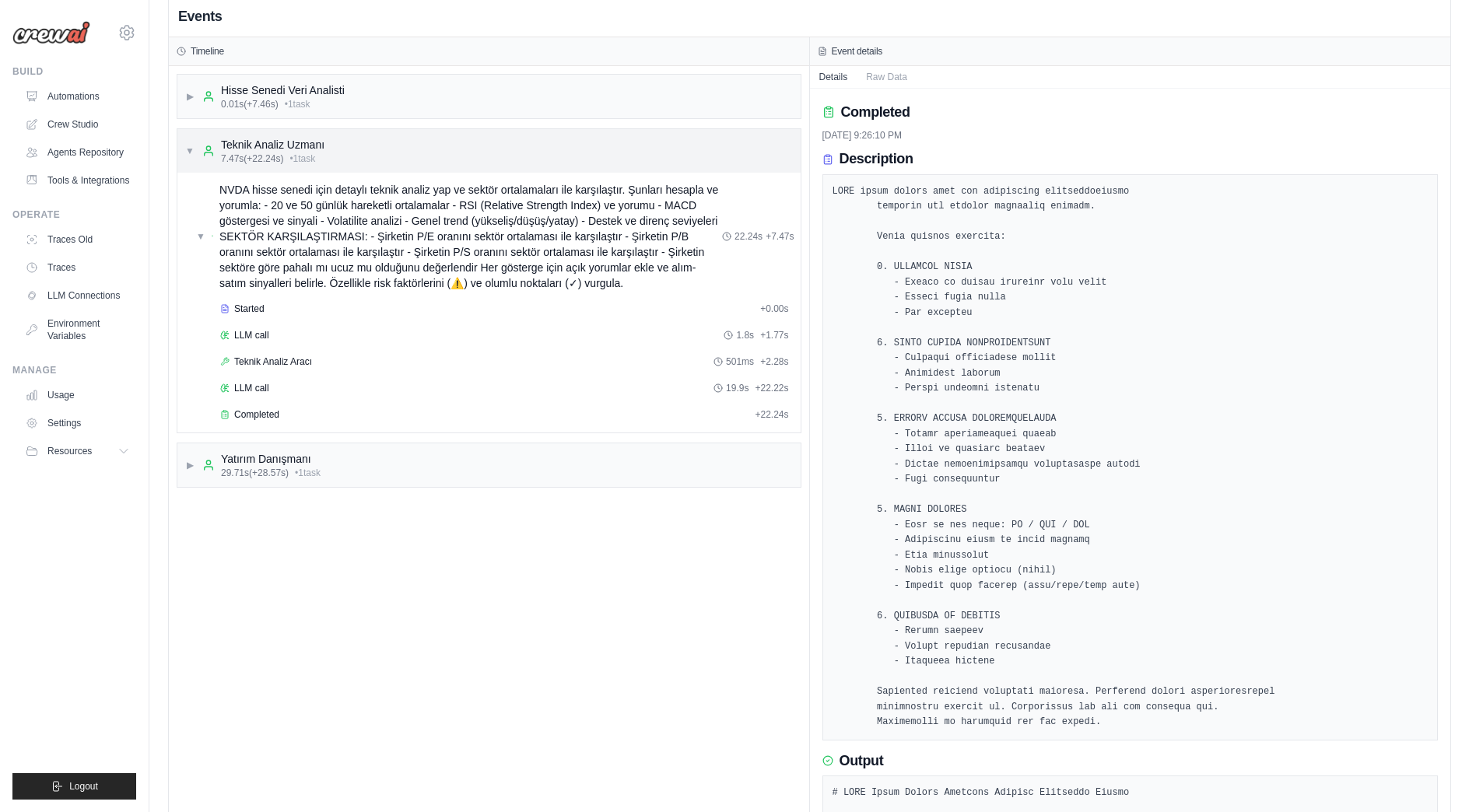
click at [194, 153] on span "▼" at bounding box center [189, 151] width 9 height 13
